Goal: Information Seeking & Learning: Learn about a topic

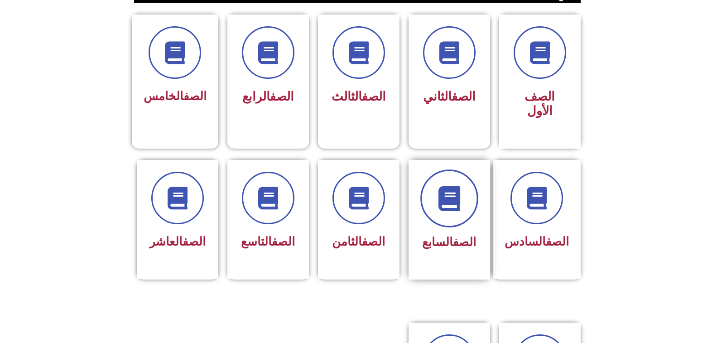
scroll to position [227, 0]
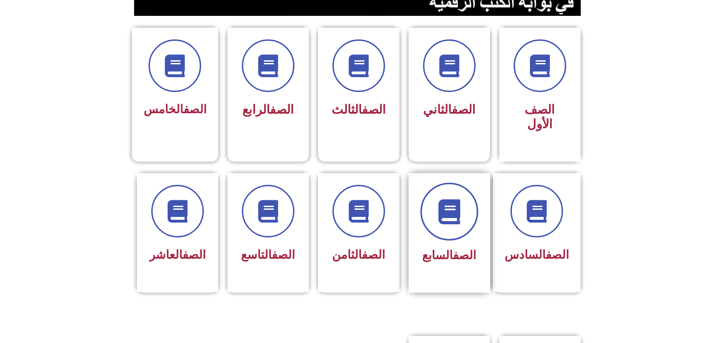
click at [448, 206] on icon at bounding box center [449, 211] width 25 height 25
click at [432, 215] on span at bounding box center [450, 212] width 58 height 58
click at [454, 199] on icon at bounding box center [449, 211] width 25 height 25
click at [462, 248] on link "الصف" at bounding box center [464, 255] width 23 height 14
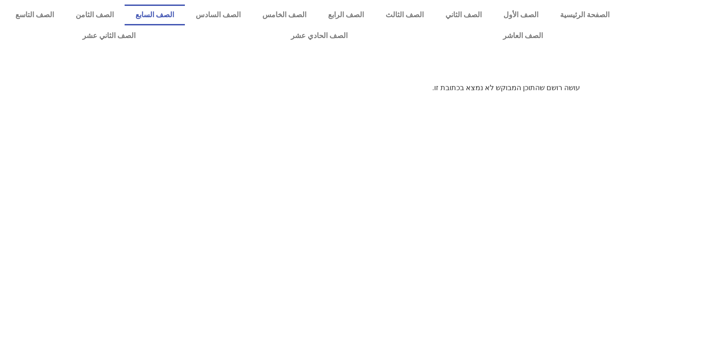
click at [185, 13] on link "الصف السابع" at bounding box center [155, 15] width 60 height 21
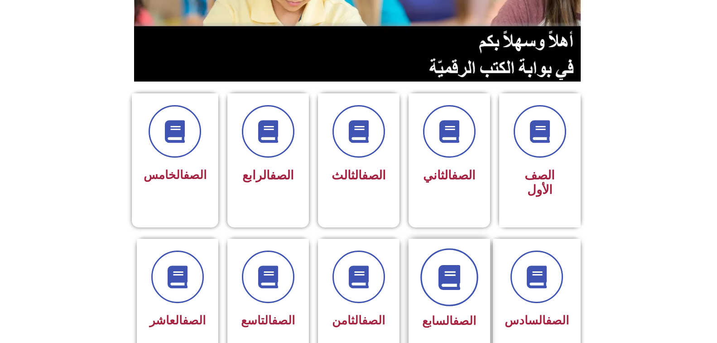
scroll to position [227, 0]
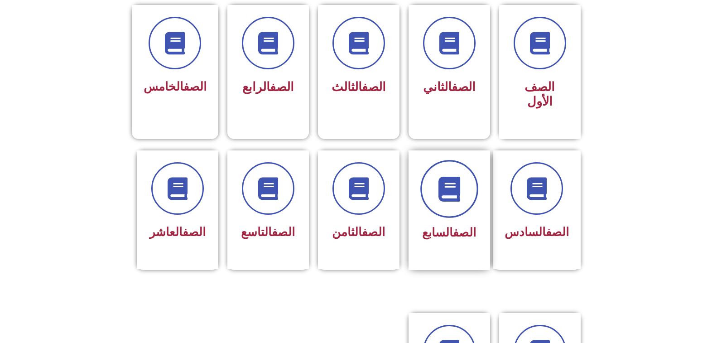
click at [451, 182] on icon at bounding box center [449, 188] width 25 height 25
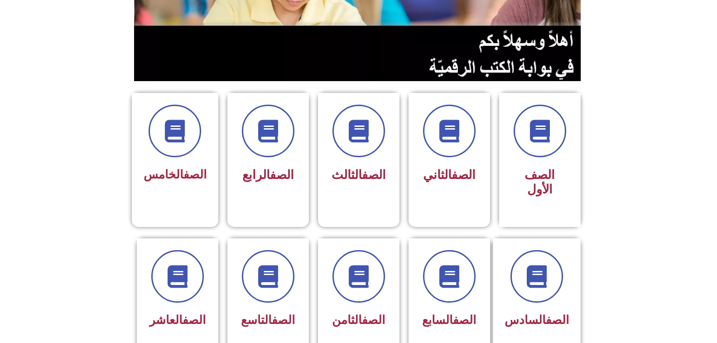
scroll to position [181, 0]
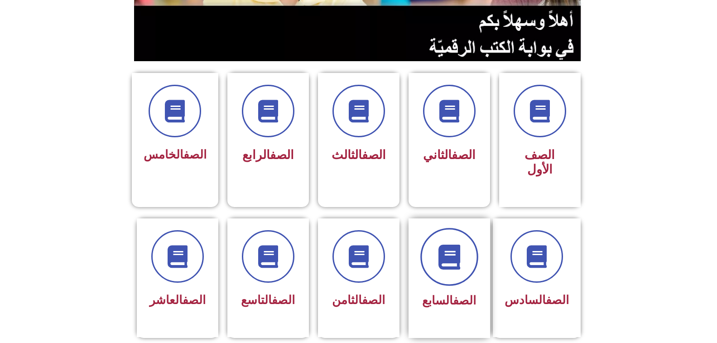
click at [451, 262] on span at bounding box center [450, 257] width 58 height 58
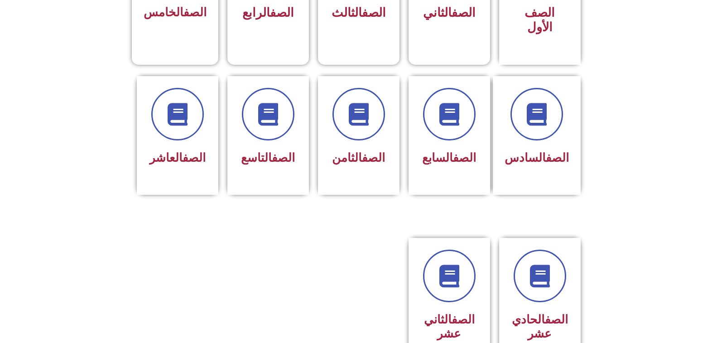
scroll to position [317, 0]
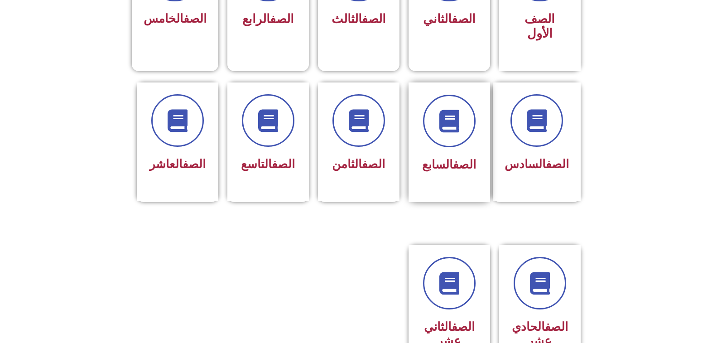
click at [453, 158] on link "الصف" at bounding box center [464, 165] width 23 height 14
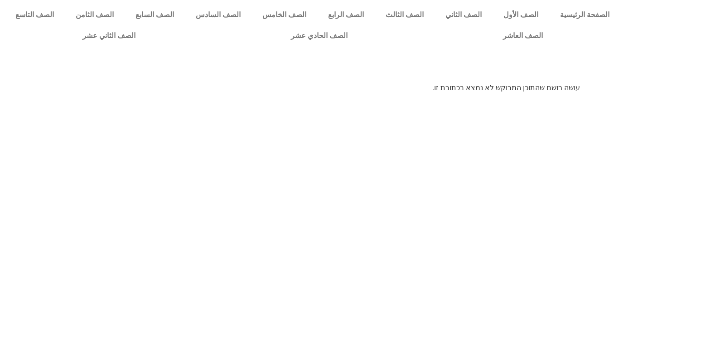
click at [424, 100] on html "الصفحة الرئيسية الصف الأول الصف الثاني الصف الثالث الصف الرابع الصف الخامس الصف…" at bounding box center [362, 50] width 725 height 100
click at [185, 13] on link "الصف السابع" at bounding box center [155, 15] width 60 height 21
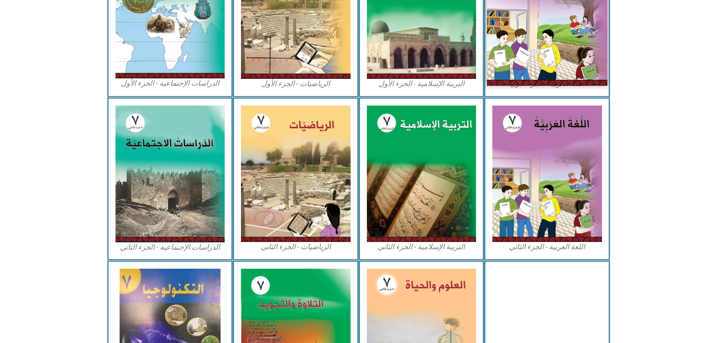
scroll to position [239, 0]
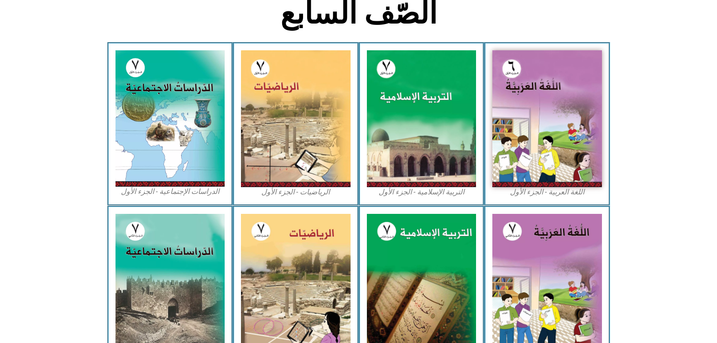
click at [442, 191] on figcaption "التربية الإسلامية - الجزء الأول" at bounding box center [422, 192] width 110 height 10
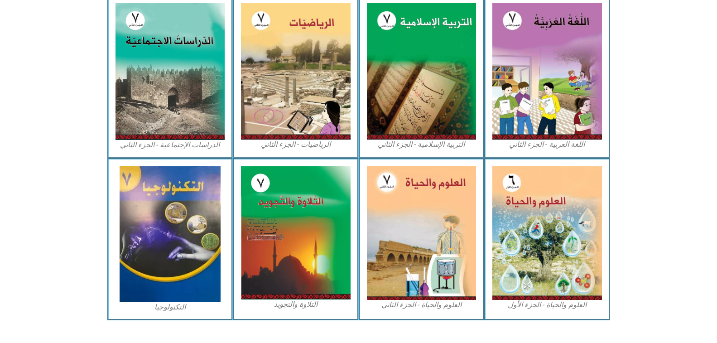
scroll to position [466, 0]
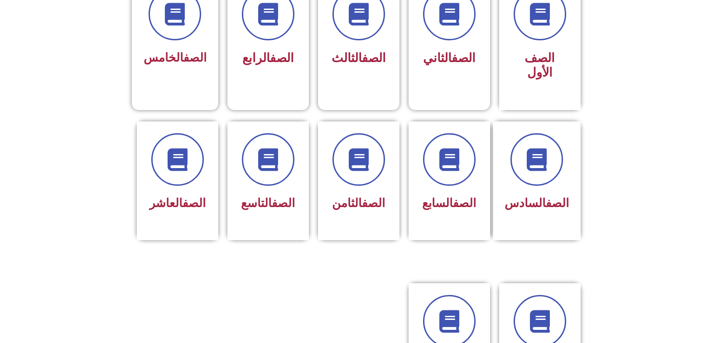
scroll to position [181, 0]
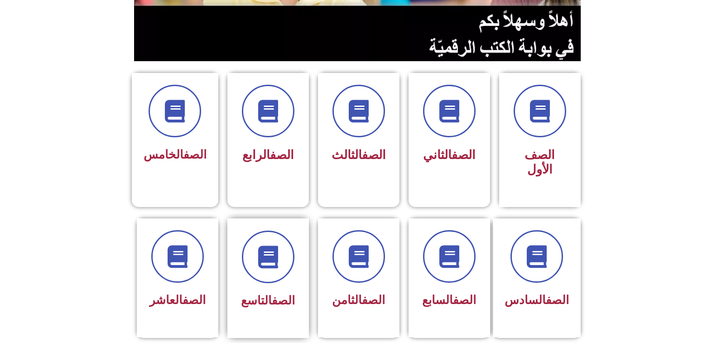
click at [272, 294] on link "الصف" at bounding box center [283, 301] width 23 height 14
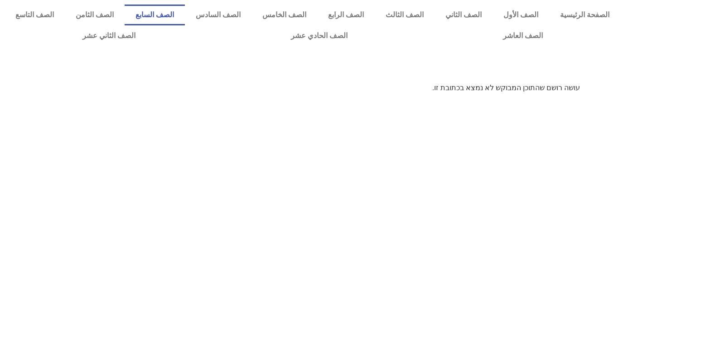
click at [185, 13] on link "الصف السابع" at bounding box center [155, 15] width 60 height 21
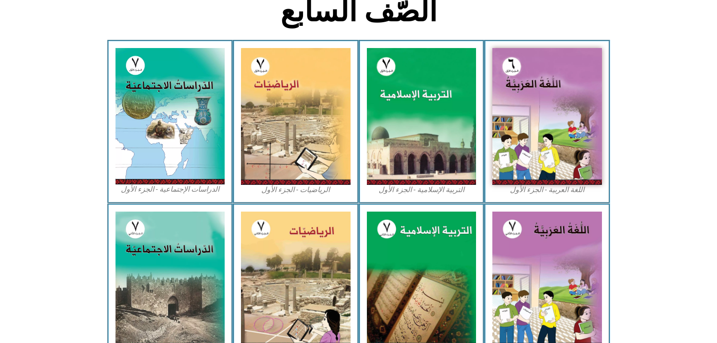
scroll to position [239, 0]
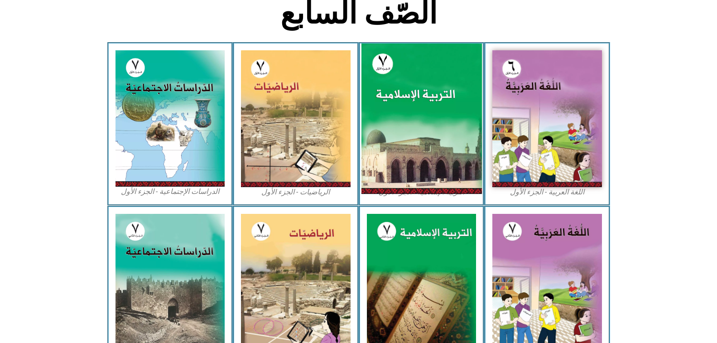
click at [440, 183] on img at bounding box center [421, 119] width 121 height 150
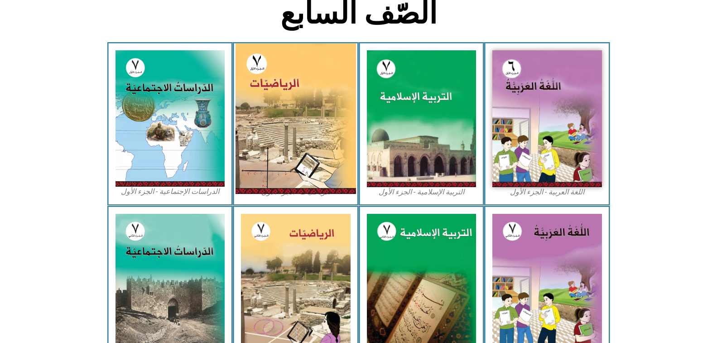
click at [288, 94] on img at bounding box center [296, 119] width 121 height 150
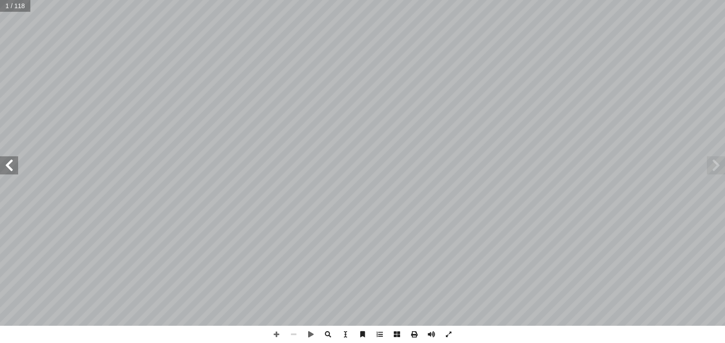
click at [14, 173] on span at bounding box center [9, 165] width 18 height 18
click at [10, 163] on span at bounding box center [9, 165] width 18 height 18
click at [719, 169] on span at bounding box center [716, 165] width 18 height 18
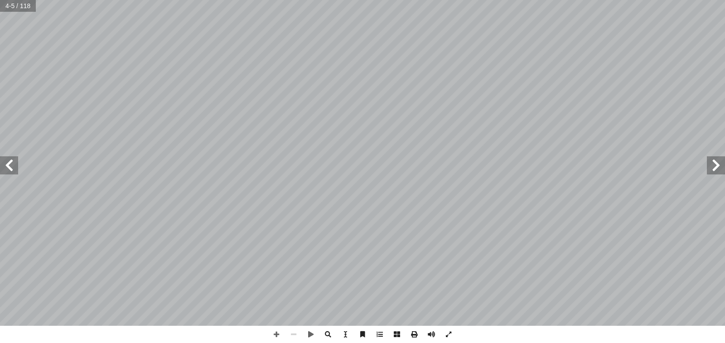
click at [12, 167] on span at bounding box center [9, 165] width 18 height 18
click at [9, 165] on span at bounding box center [9, 165] width 18 height 18
click at [10, 163] on span at bounding box center [9, 165] width 18 height 18
click at [12, 170] on span at bounding box center [9, 165] width 18 height 18
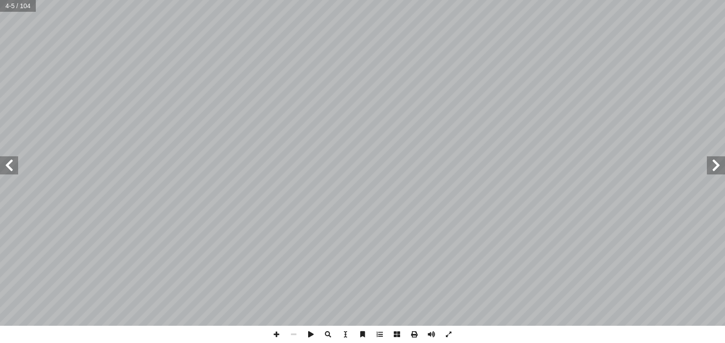
click at [12, 170] on span at bounding box center [9, 165] width 18 height 18
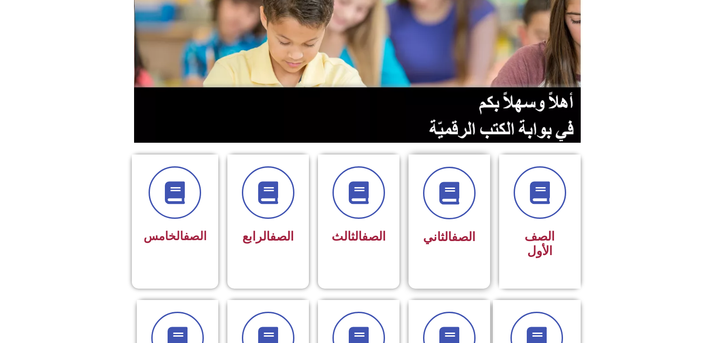
scroll to position [181, 0]
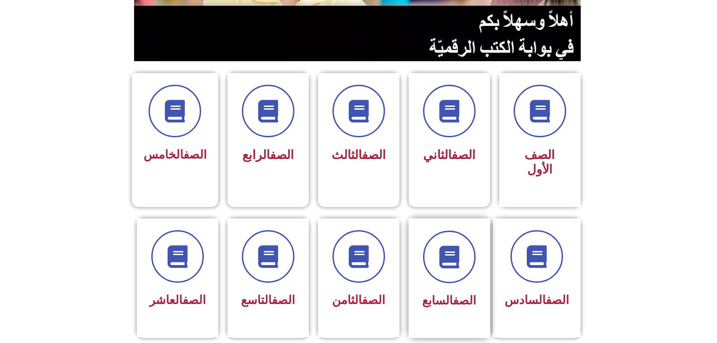
click at [459, 294] on link "الصف" at bounding box center [464, 301] width 23 height 14
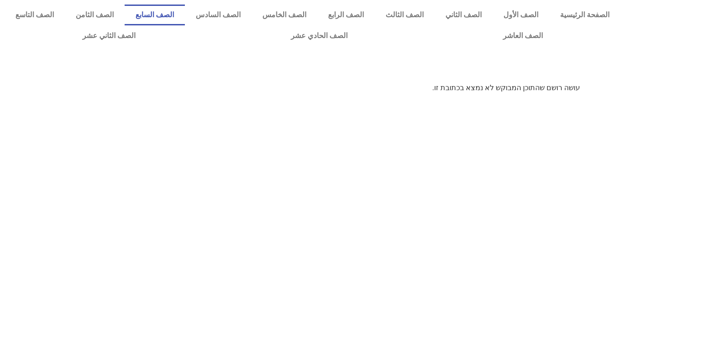
click at [185, 12] on link "الصف السابع" at bounding box center [155, 15] width 60 height 21
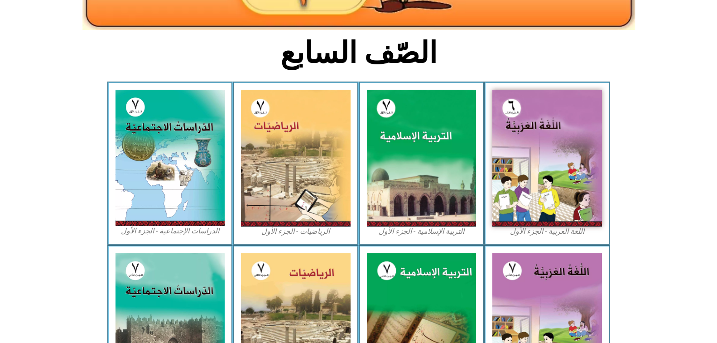
scroll to position [227, 0]
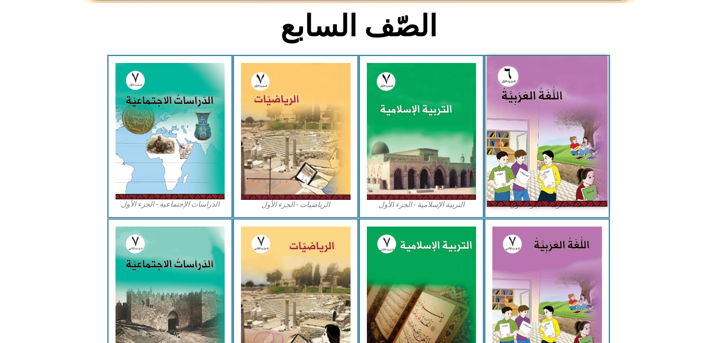
click at [550, 178] on img at bounding box center [547, 131] width 121 height 150
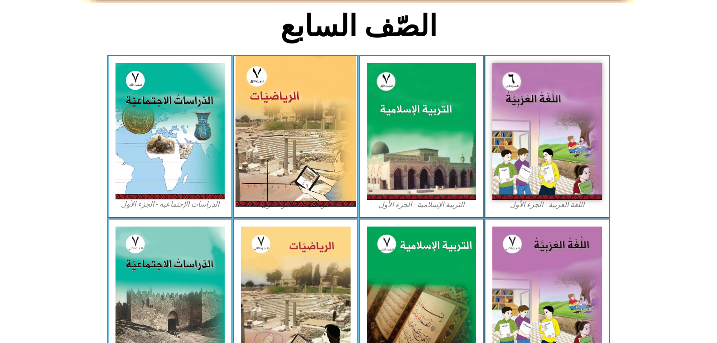
click at [291, 112] on img at bounding box center [296, 131] width 121 height 150
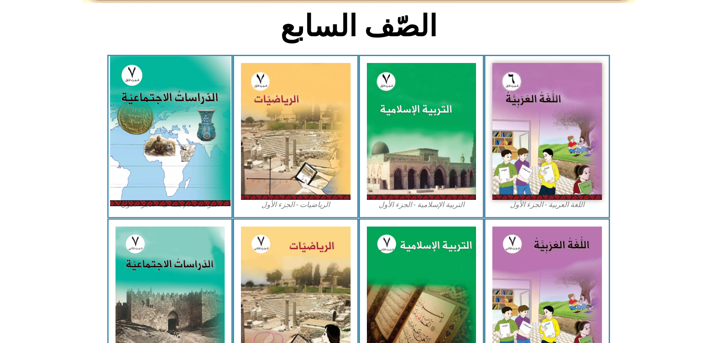
click at [174, 111] on img at bounding box center [170, 131] width 121 height 150
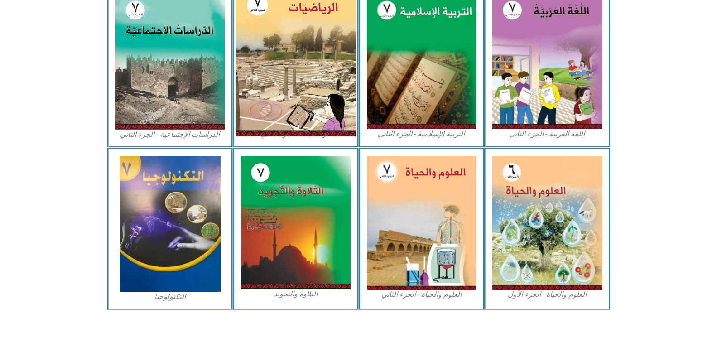
scroll to position [466, 0]
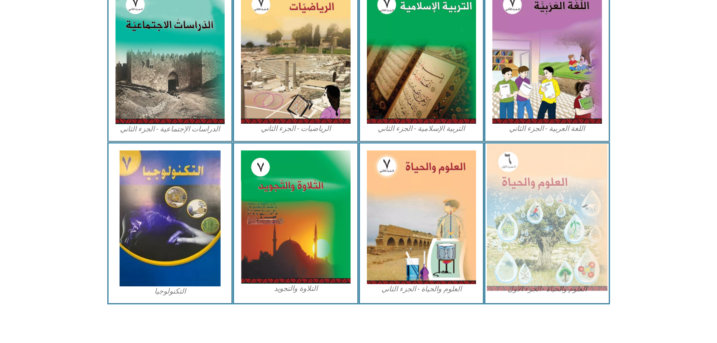
click at [548, 185] on img at bounding box center [547, 217] width 121 height 147
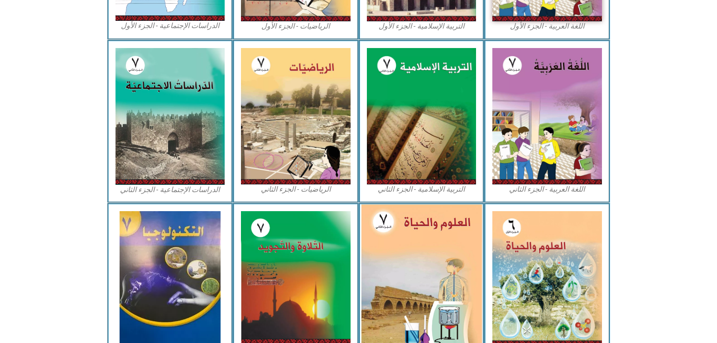
scroll to position [421, 0]
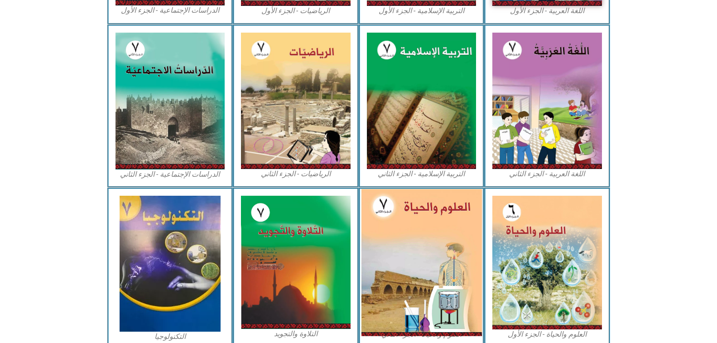
click at [431, 256] on img at bounding box center [421, 262] width 121 height 147
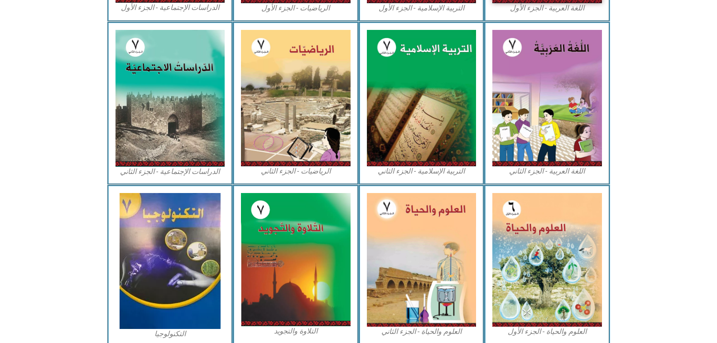
scroll to position [466, 0]
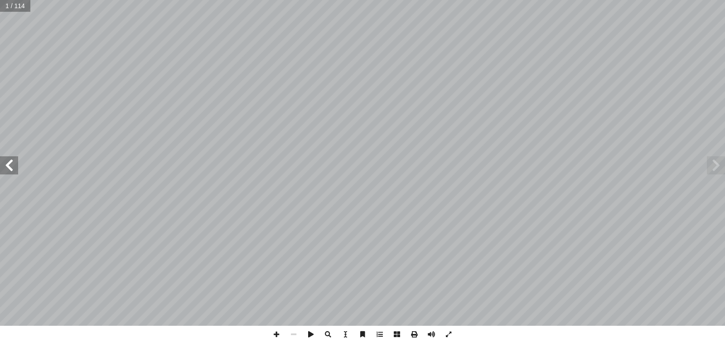
click at [15, 166] on span at bounding box center [9, 165] width 18 height 18
click at [12, 168] on span at bounding box center [9, 165] width 18 height 18
click at [715, 166] on span at bounding box center [716, 165] width 18 height 18
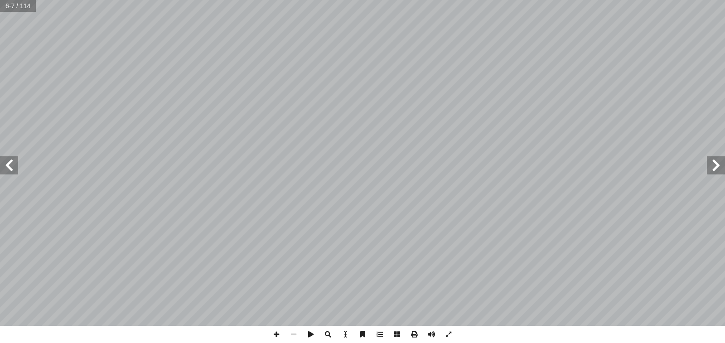
click at [6, 169] on span at bounding box center [9, 165] width 18 height 18
click at [10, 168] on span at bounding box center [9, 165] width 18 height 18
click at [10, 167] on span at bounding box center [9, 165] width 18 height 18
click at [11, 167] on span at bounding box center [9, 165] width 18 height 18
click at [715, 168] on span at bounding box center [716, 165] width 18 height 18
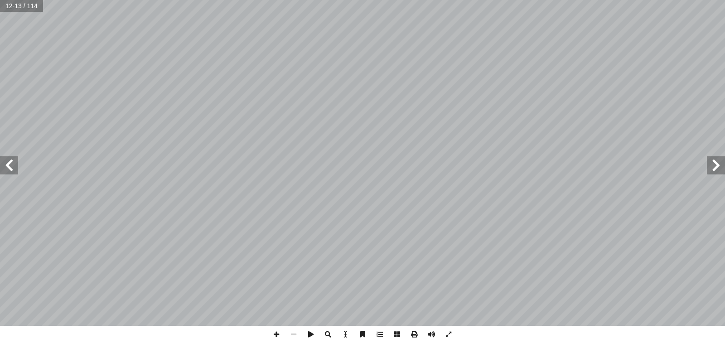
click at [715, 168] on span at bounding box center [716, 165] width 18 height 18
click at [14, 166] on span at bounding box center [9, 165] width 18 height 18
click at [13, 165] on span at bounding box center [9, 165] width 18 height 18
click at [11, 167] on span at bounding box center [9, 165] width 18 height 18
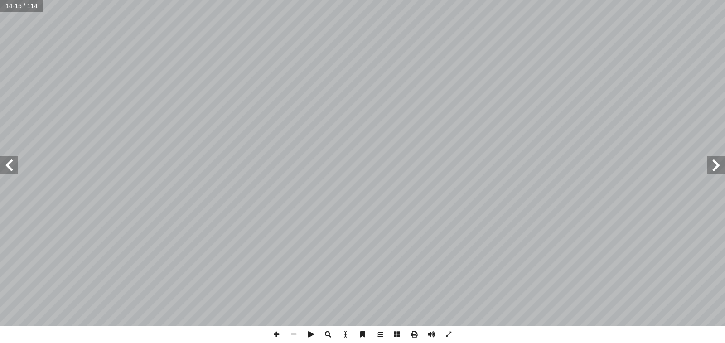
click at [8, 171] on span at bounding box center [9, 165] width 18 height 18
click at [6, 168] on span at bounding box center [9, 165] width 18 height 18
click at [10, 173] on span at bounding box center [9, 165] width 18 height 18
click at [10, 164] on span at bounding box center [9, 165] width 18 height 18
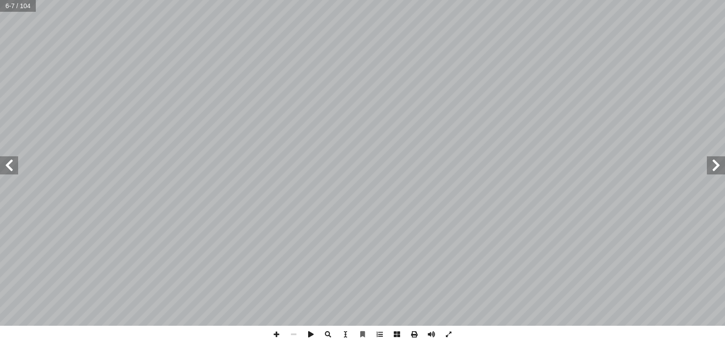
click at [5, 158] on span at bounding box center [9, 165] width 18 height 18
click at [8, 169] on span at bounding box center [9, 165] width 18 height 18
click at [13, 162] on span at bounding box center [9, 165] width 18 height 18
click at [12, 164] on span at bounding box center [9, 165] width 18 height 18
click at [10, 169] on span at bounding box center [9, 165] width 18 height 18
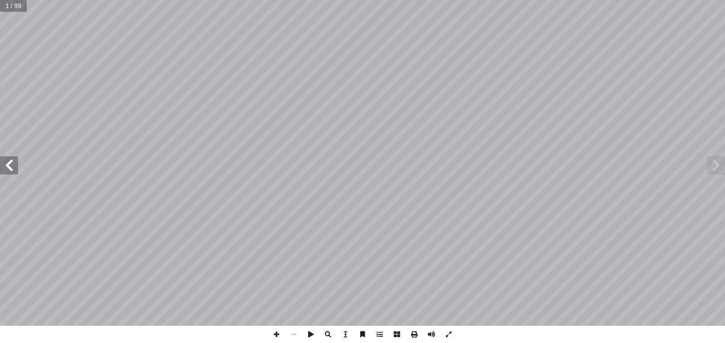
click at [13, 166] on span at bounding box center [9, 165] width 18 height 18
click at [12, 170] on span at bounding box center [9, 165] width 18 height 18
click at [11, 168] on span at bounding box center [9, 165] width 18 height 18
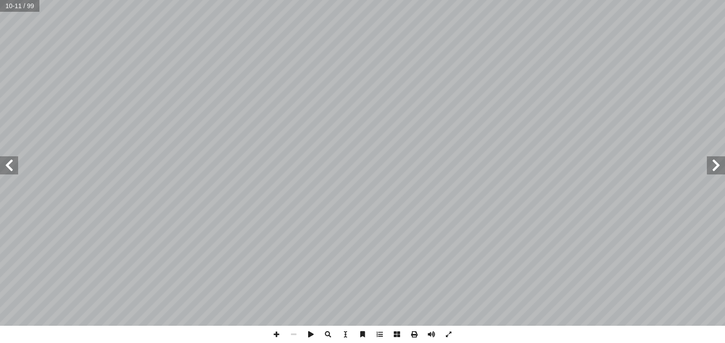
click at [9, 168] on span at bounding box center [9, 165] width 18 height 18
click at [717, 171] on span at bounding box center [716, 165] width 18 height 18
click at [8, 163] on span at bounding box center [9, 165] width 18 height 18
click at [717, 167] on span at bounding box center [716, 165] width 18 height 18
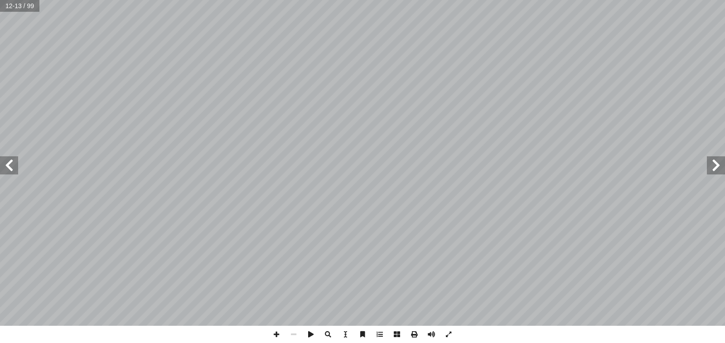
click at [11, 165] on span at bounding box center [9, 165] width 18 height 18
click at [715, 173] on span at bounding box center [716, 165] width 18 height 18
click at [9, 165] on span at bounding box center [9, 165] width 18 height 18
click at [9, 164] on span at bounding box center [9, 165] width 18 height 18
click at [10, 162] on span at bounding box center [9, 165] width 18 height 18
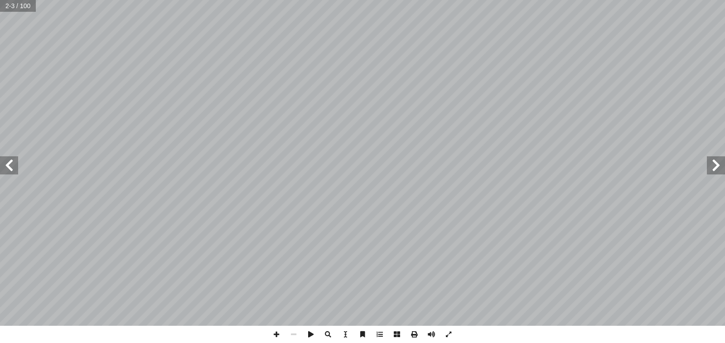
click at [15, 162] on span at bounding box center [9, 165] width 18 height 18
click at [14, 173] on span at bounding box center [9, 165] width 18 height 18
click at [716, 163] on span at bounding box center [716, 165] width 18 height 18
click at [11, 168] on span at bounding box center [9, 165] width 18 height 18
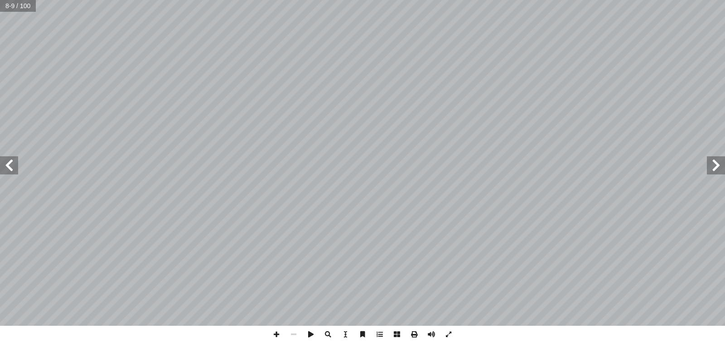
click at [8, 165] on span at bounding box center [9, 165] width 18 height 18
click at [6, 160] on span at bounding box center [9, 165] width 18 height 18
click at [10, 167] on span at bounding box center [9, 165] width 18 height 18
click at [12, 165] on span at bounding box center [9, 165] width 18 height 18
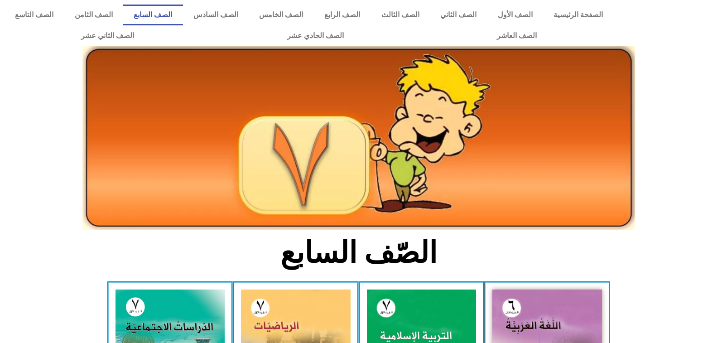
scroll to position [466, 0]
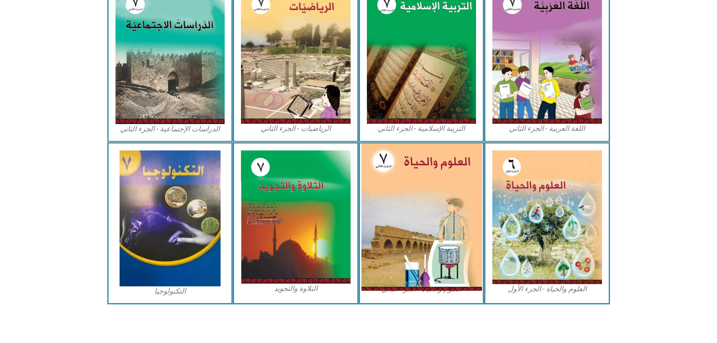
click at [442, 203] on img at bounding box center [421, 217] width 121 height 147
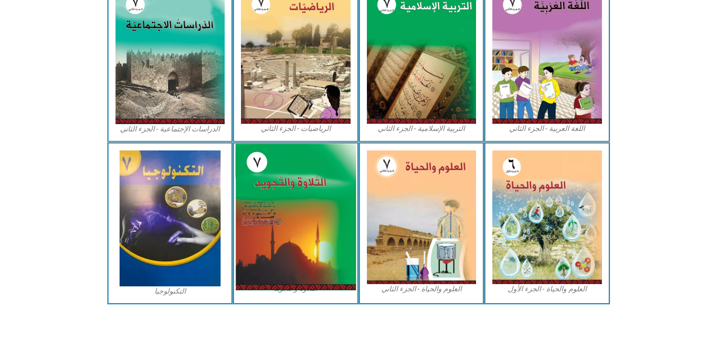
click at [300, 197] on img at bounding box center [296, 217] width 121 height 146
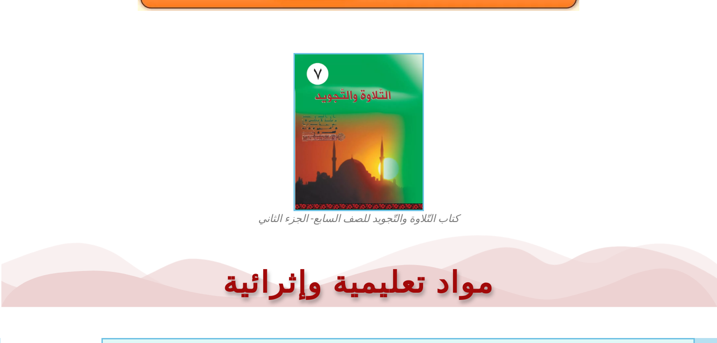
scroll to position [274, 0]
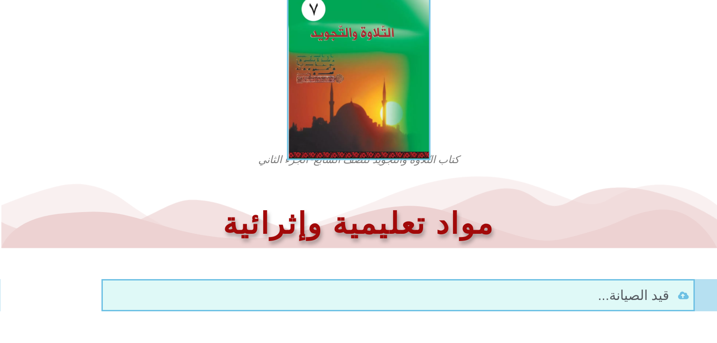
click at [389, 76] on img at bounding box center [359, 73] width 144 height 174
click at [368, 63] on img at bounding box center [359, 73] width 144 height 174
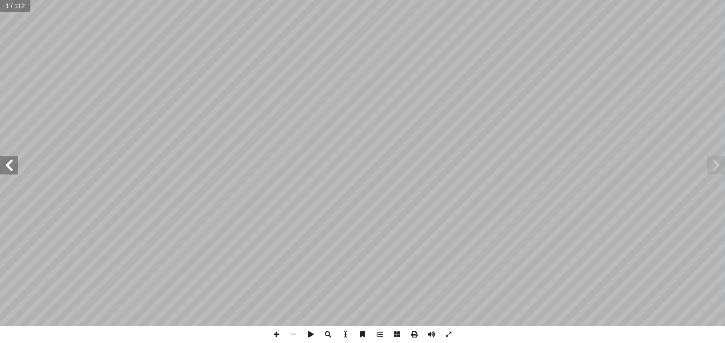
click at [10, 170] on span at bounding box center [9, 165] width 18 height 18
click at [13, 169] on span at bounding box center [9, 165] width 18 height 18
click at [717, 168] on span at bounding box center [716, 165] width 18 height 18
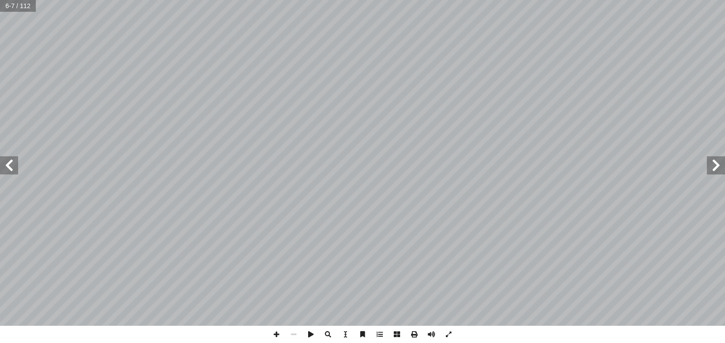
click at [5, 164] on span at bounding box center [9, 165] width 18 height 18
click at [718, 166] on span at bounding box center [716, 165] width 18 height 18
click at [716, 165] on span at bounding box center [716, 165] width 18 height 18
click at [16, 172] on span at bounding box center [9, 165] width 18 height 18
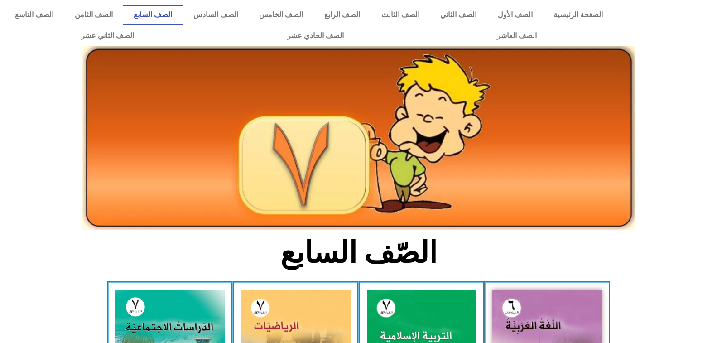
scroll to position [466, 0]
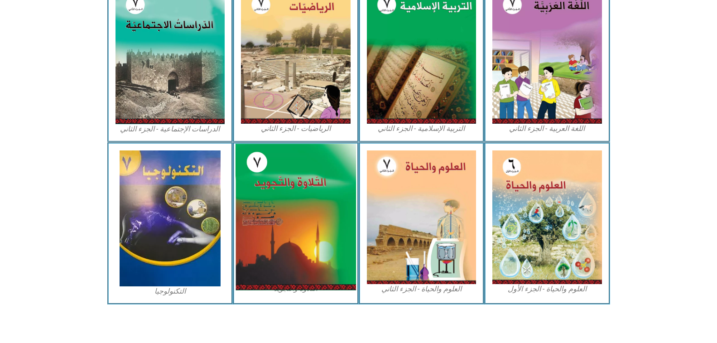
click at [305, 191] on img at bounding box center [296, 217] width 121 height 146
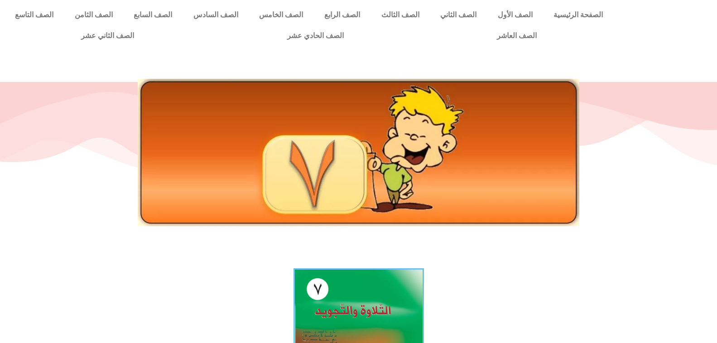
scroll to position [227, 0]
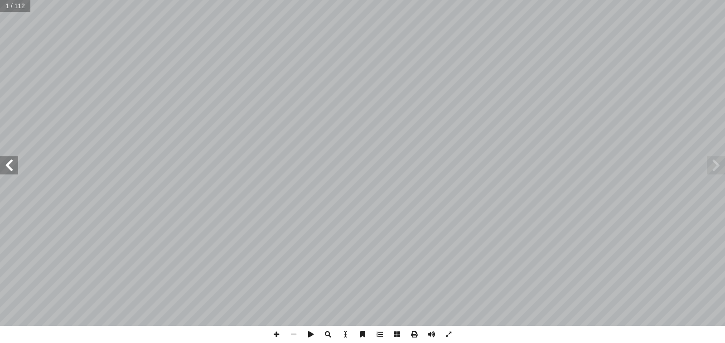
click at [7, 170] on span at bounding box center [9, 165] width 18 height 18
click at [716, 163] on span at bounding box center [716, 165] width 18 height 18
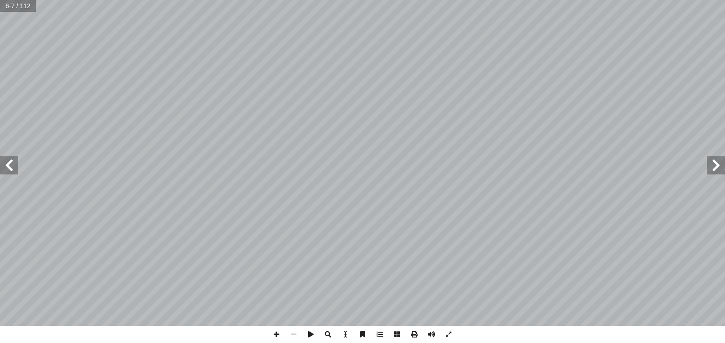
click at [14, 164] on span at bounding box center [9, 165] width 18 height 18
click at [7, 169] on span at bounding box center [9, 165] width 18 height 18
click at [13, 168] on span at bounding box center [9, 165] width 18 height 18
click at [717, 169] on span at bounding box center [716, 165] width 18 height 18
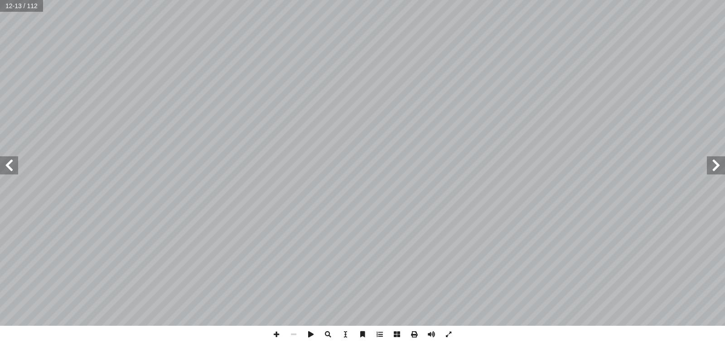
click at [717, 169] on span at bounding box center [716, 165] width 18 height 18
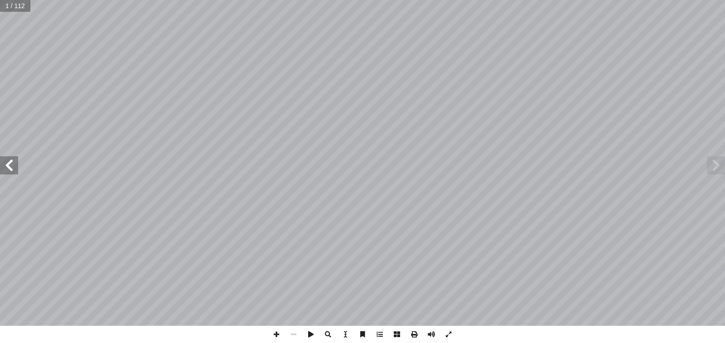
click at [717, 169] on span at bounding box center [716, 165] width 18 height 18
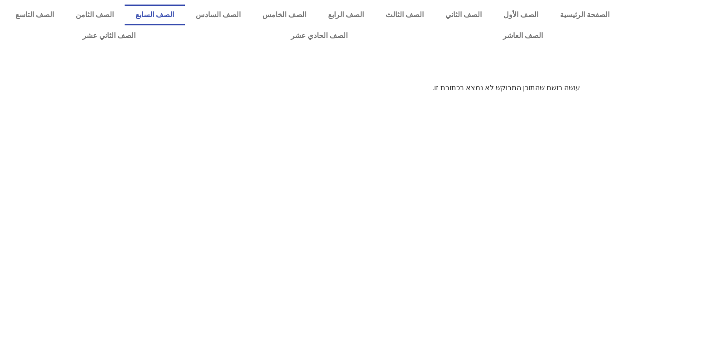
click at [185, 13] on link "الصف السابع" at bounding box center [155, 15] width 60 height 21
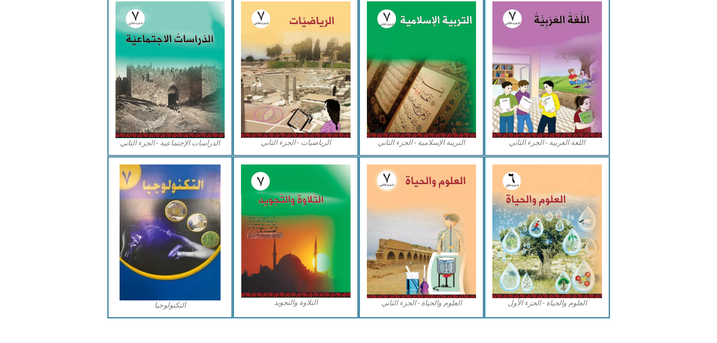
scroll to position [453, 0]
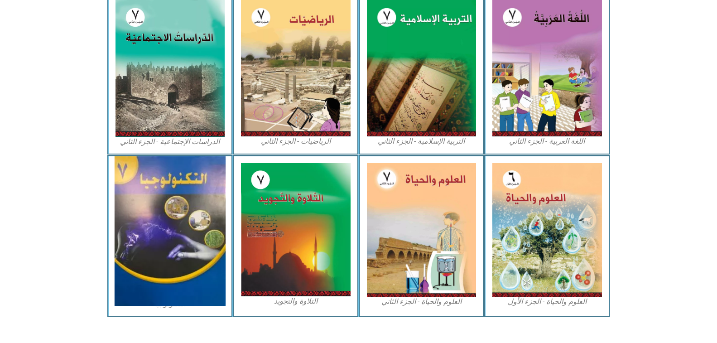
click at [166, 233] on img at bounding box center [170, 231] width 111 height 150
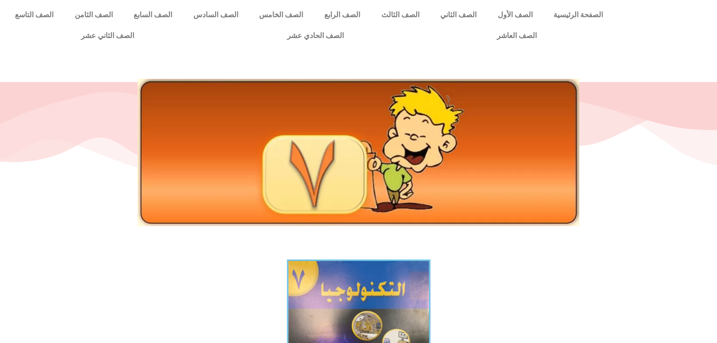
scroll to position [136, 0]
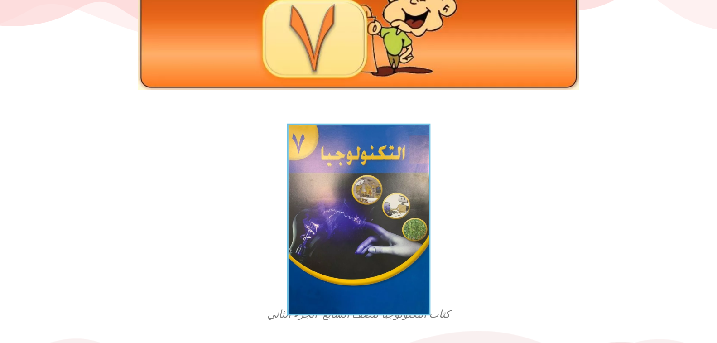
click at [376, 210] on img at bounding box center [359, 220] width 144 height 192
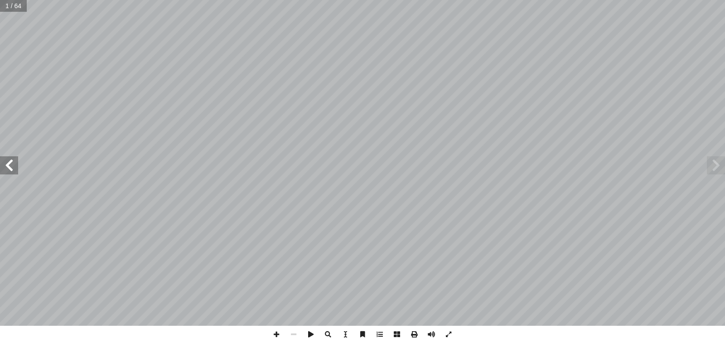
click at [12, 173] on span at bounding box center [9, 165] width 18 height 18
click at [9, 165] on span at bounding box center [9, 165] width 18 height 18
click at [10, 164] on span at bounding box center [9, 165] width 18 height 18
click at [717, 172] on span at bounding box center [716, 165] width 18 height 18
click at [10, 165] on span at bounding box center [9, 165] width 18 height 18
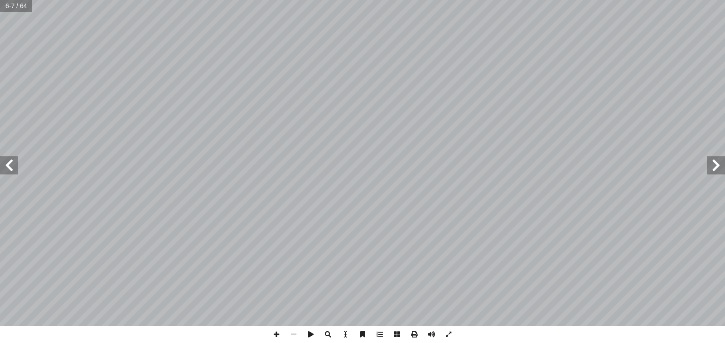
click at [11, 167] on span at bounding box center [9, 165] width 18 height 18
click at [12, 167] on span at bounding box center [9, 165] width 18 height 18
click at [8, 166] on span at bounding box center [9, 165] width 18 height 18
click at [6, 166] on span at bounding box center [9, 165] width 18 height 18
click at [9, 167] on span at bounding box center [9, 165] width 18 height 18
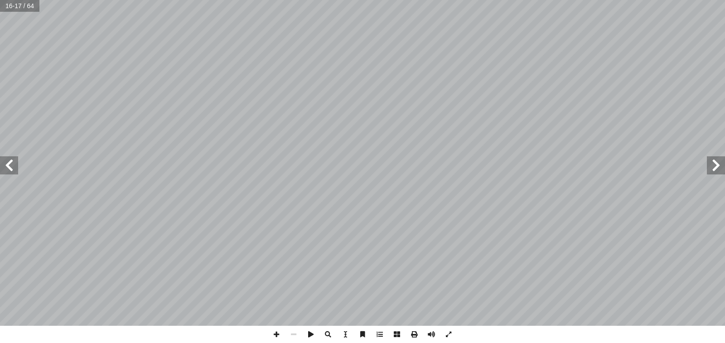
click at [7, 165] on span at bounding box center [9, 165] width 18 height 18
